Goal: Task Accomplishment & Management: Use online tool/utility

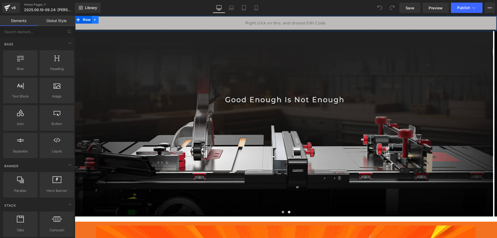
click at [95, 20] on icon at bounding box center [95, 20] width 4 height 4
click at [109, 21] on icon at bounding box center [109, 20] width 4 height 4
click at [94, 20] on icon at bounding box center [95, 20] width 4 height 4
click at [108, 19] on icon at bounding box center [109, 20] width 4 height 4
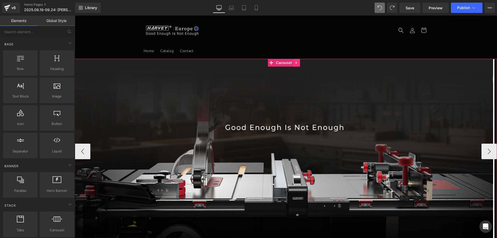
click at [296, 62] on icon at bounding box center [296, 62] width 1 height 2
click at [300, 62] on icon at bounding box center [300, 63] width 4 height 4
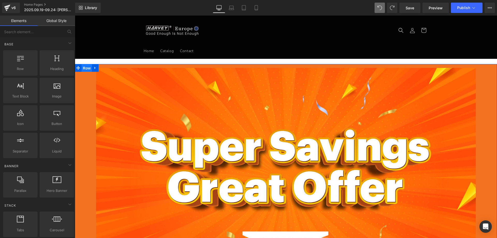
click at [85, 67] on span "Row" at bounding box center [87, 68] width 10 height 8
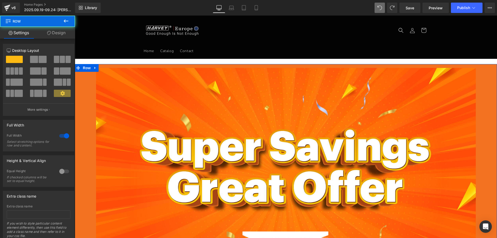
click at [60, 33] on link "Design" at bounding box center [57, 33] width 38 height 12
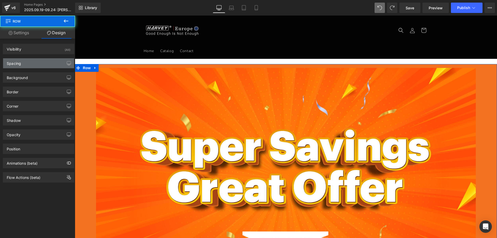
type input "20"
type input "0"
type input "10"
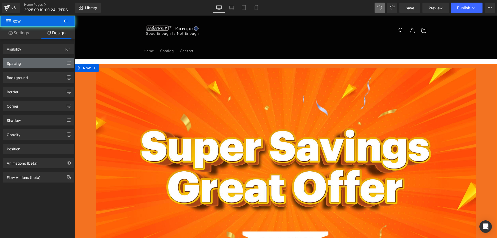
type input "0"
click at [24, 64] on div "Spacing" at bounding box center [38, 63] width 71 height 10
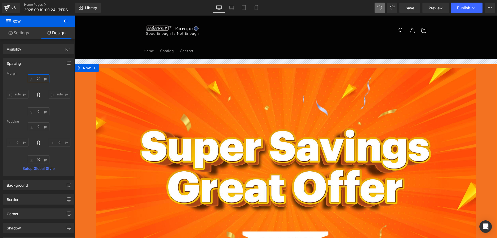
click at [39, 78] on input "20" at bounding box center [39, 78] width 22 height 9
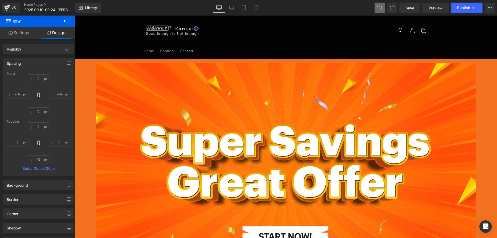
click at [64, 22] on icon at bounding box center [66, 21] width 6 height 6
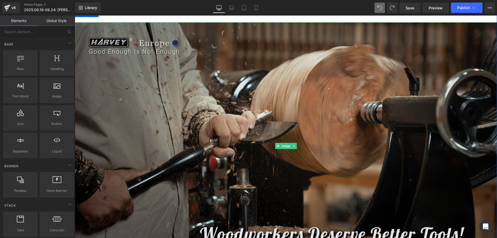
scroll to position [880, 0]
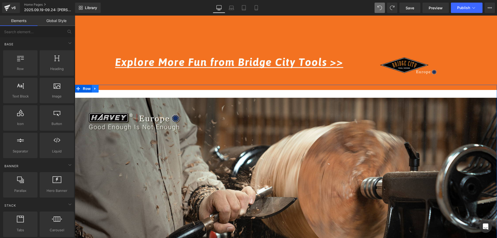
click at [95, 89] on link at bounding box center [95, 89] width 7 height 8
click at [107, 89] on icon at bounding box center [109, 89] width 4 height 4
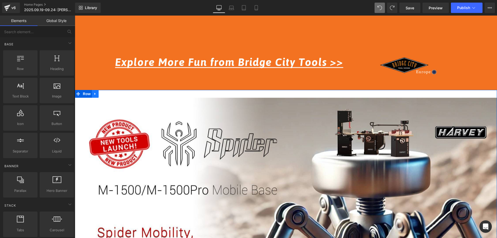
click at [93, 96] on link at bounding box center [95, 94] width 7 height 8
click at [108, 92] on link at bounding box center [108, 94] width 7 height 8
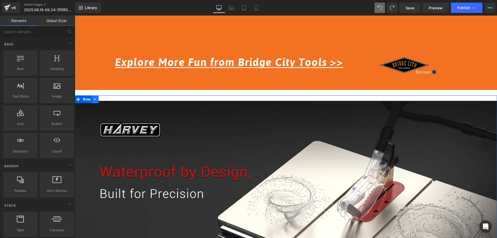
click at [95, 98] on icon at bounding box center [95, 99] width 1 height 2
click at [107, 99] on icon at bounding box center [109, 99] width 4 height 4
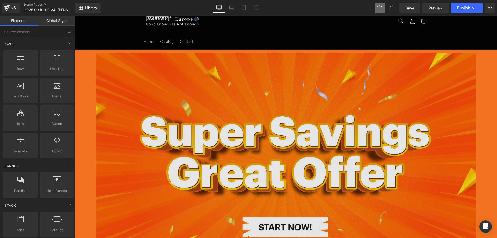
scroll to position [0, 0]
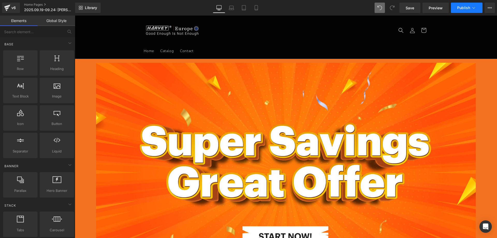
click at [463, 10] on button "Publish" at bounding box center [467, 8] width 32 height 10
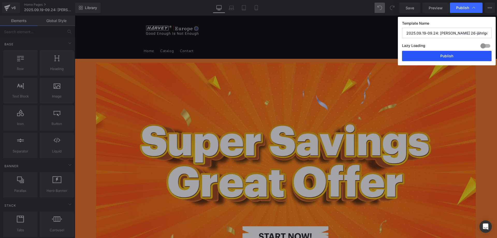
drag, startPoint x: 442, startPoint y: 54, endPoint x: 349, endPoint y: 140, distance: 126.8
click at [442, 54] on button "Publish" at bounding box center [447, 56] width 90 height 10
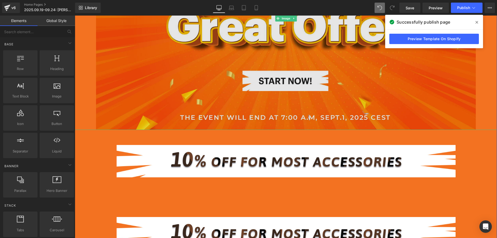
scroll to position [311, 0]
